Goal: Task Accomplishment & Management: Manage account settings

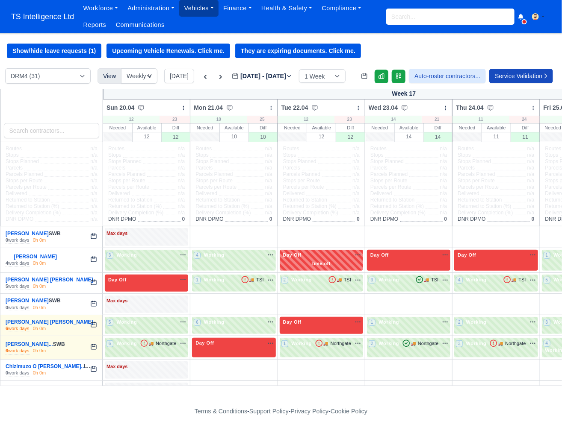
click at [196, 11] on link "Vehicles" at bounding box center [198, 8] width 39 height 17
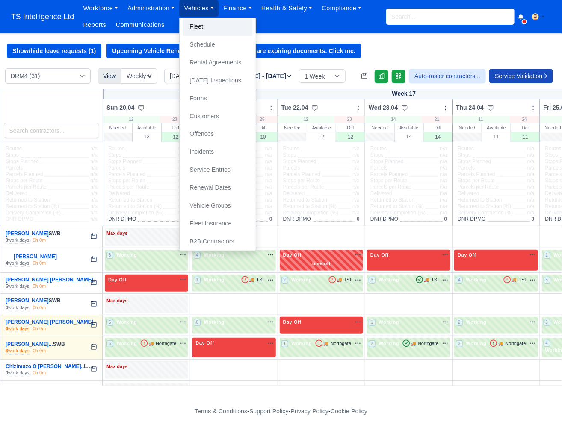
click at [197, 27] on link "Fleet" at bounding box center [217, 27] width 69 height 18
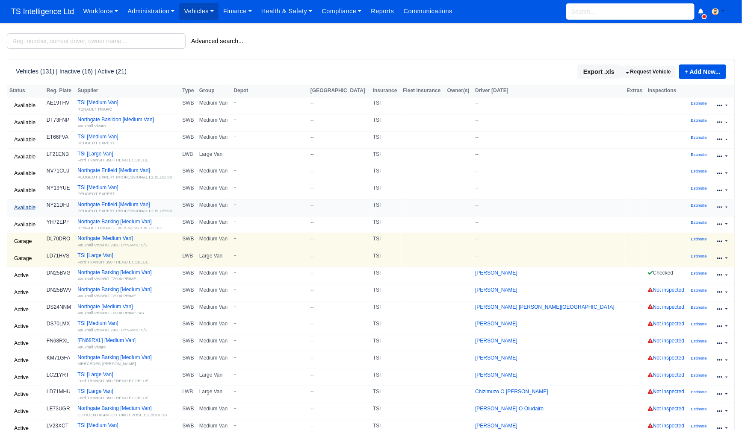
click at [22, 210] on link "Available" at bounding box center [24, 208] width 31 height 12
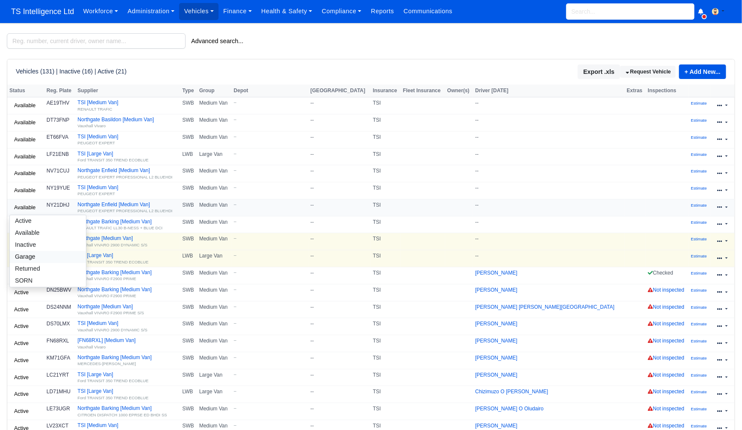
click at [25, 256] on link "Garage" at bounding box center [48, 257] width 76 height 12
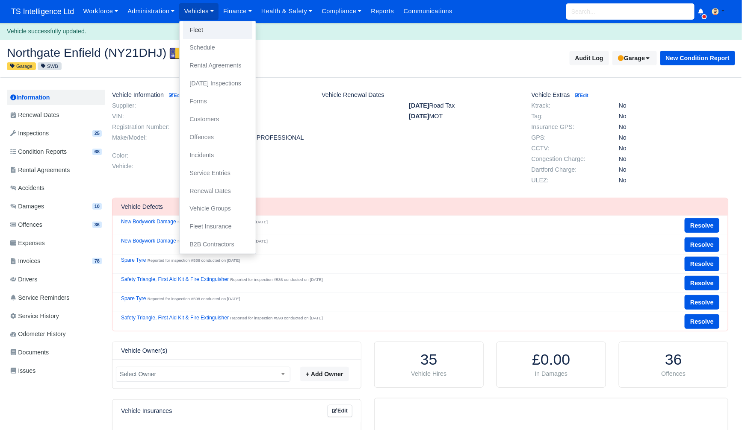
click at [204, 30] on link "Fleet" at bounding box center [217, 30] width 69 height 18
